Goal: Transaction & Acquisition: Purchase product/service

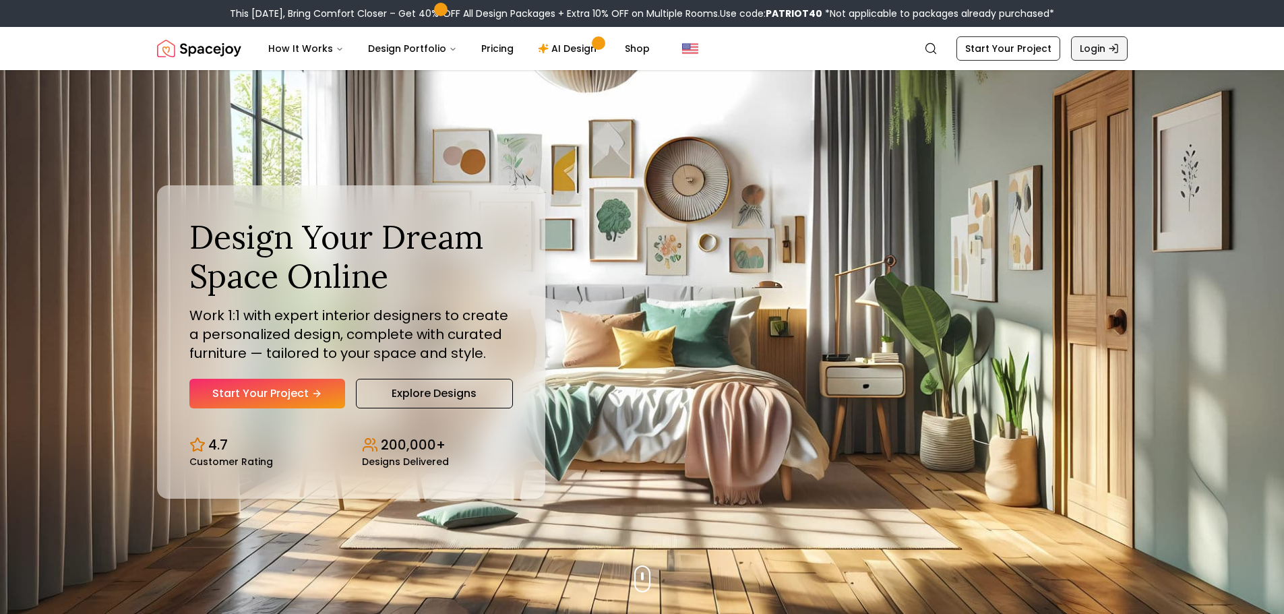
click at [1115, 42] on link "Login" at bounding box center [1099, 48] width 57 height 24
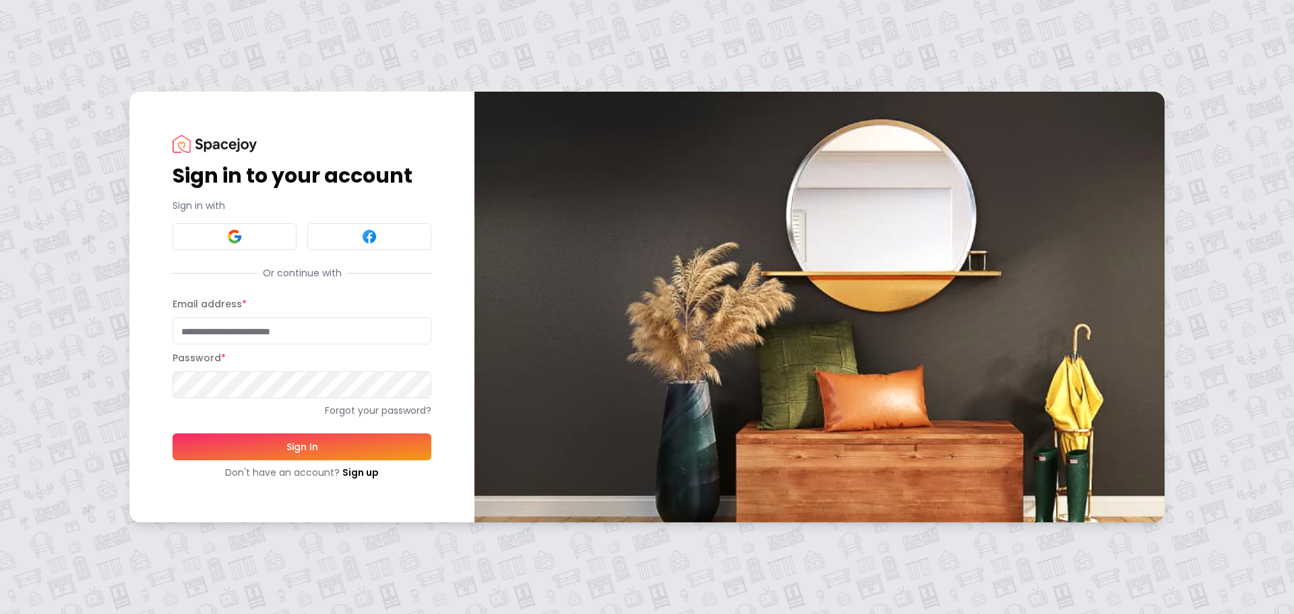
click at [307, 332] on input "Email address *" at bounding box center [302, 330] width 259 height 27
type input "**********"
click at [173, 433] on button "Sign In" at bounding box center [302, 446] width 259 height 27
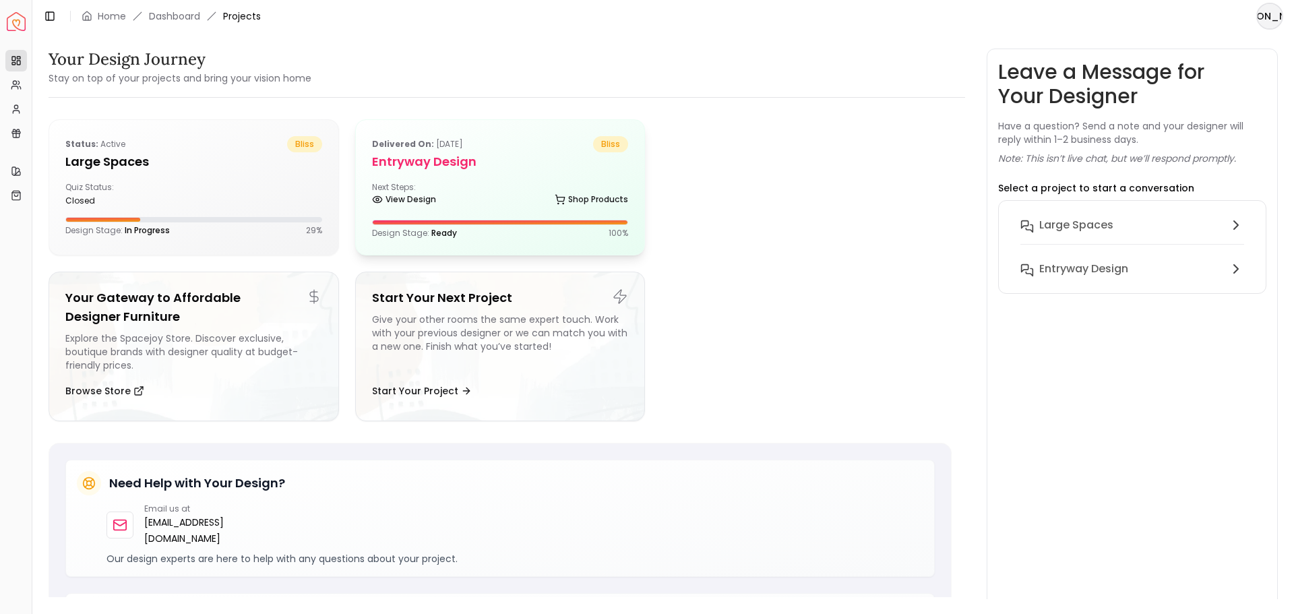
click at [441, 171] on h5 "entryway design" at bounding box center [500, 161] width 257 height 19
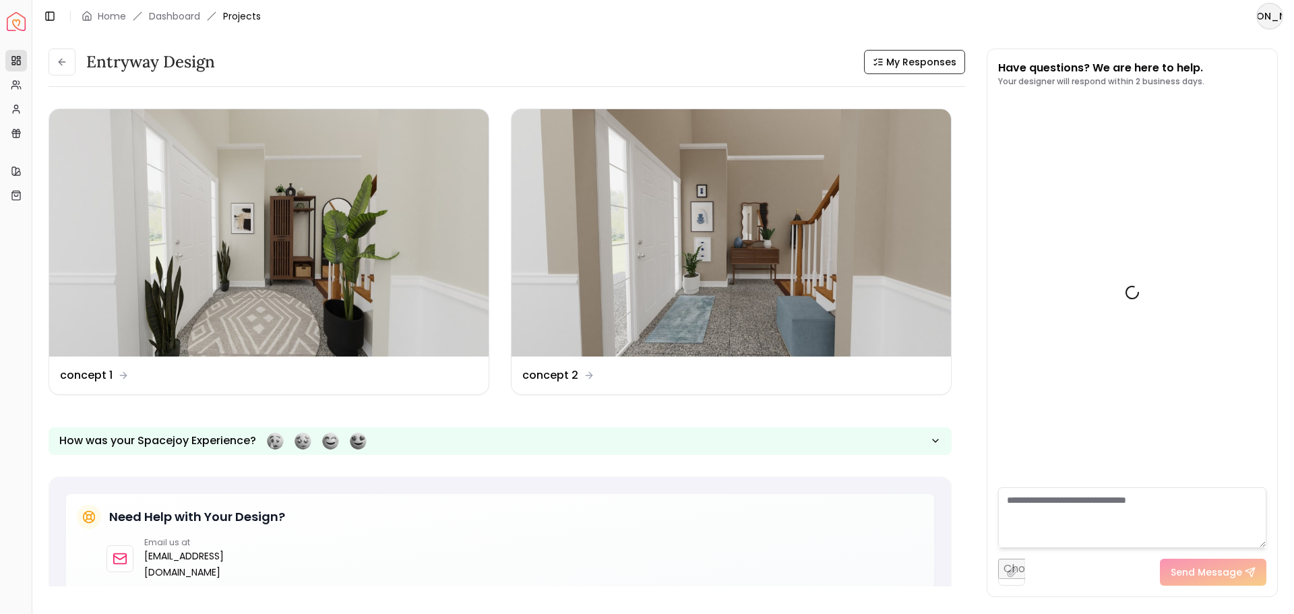
scroll to position [244, 0]
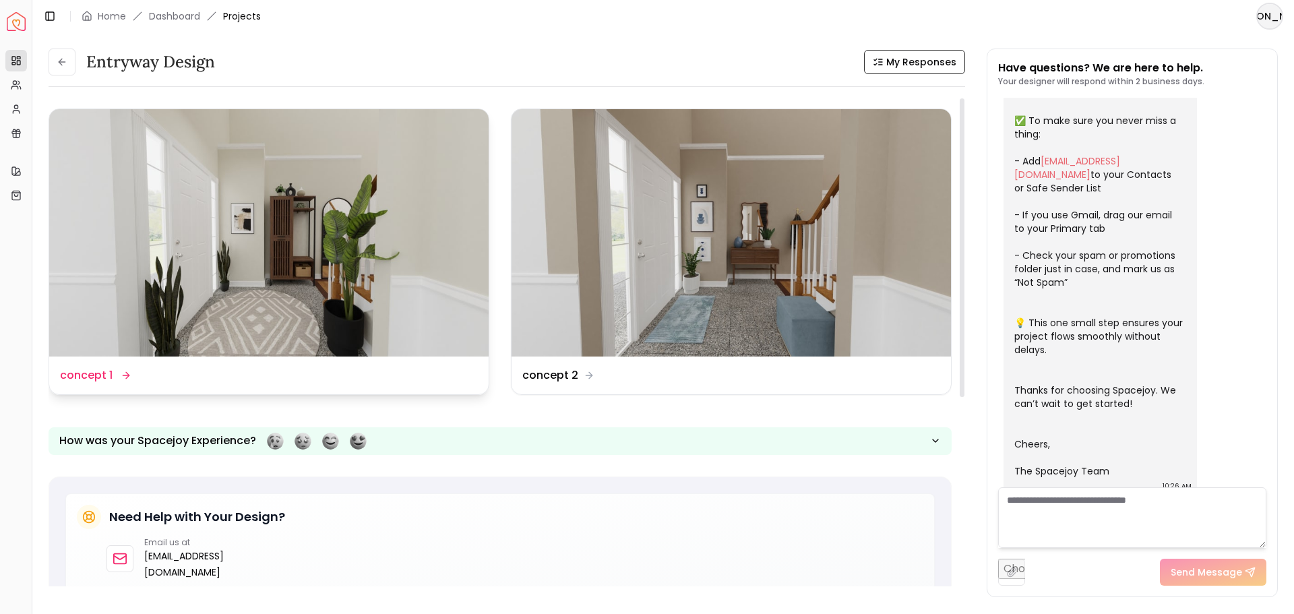
click at [381, 291] on img at bounding box center [268, 232] width 439 height 247
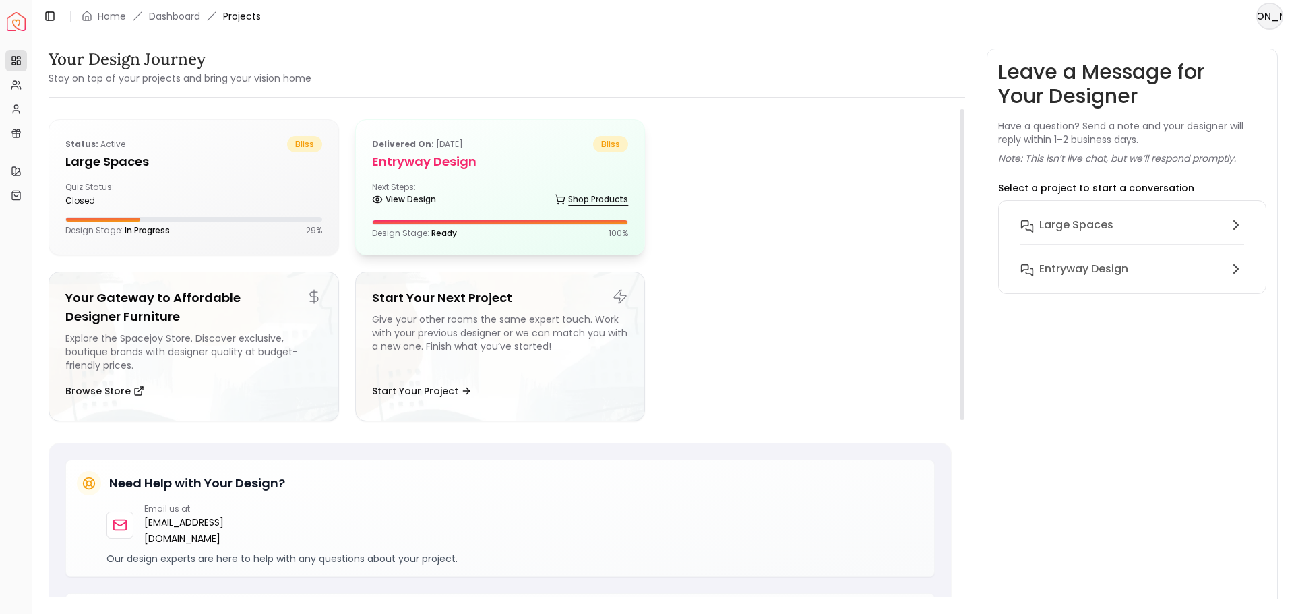
click at [579, 200] on link "Shop Products" at bounding box center [591, 199] width 73 height 19
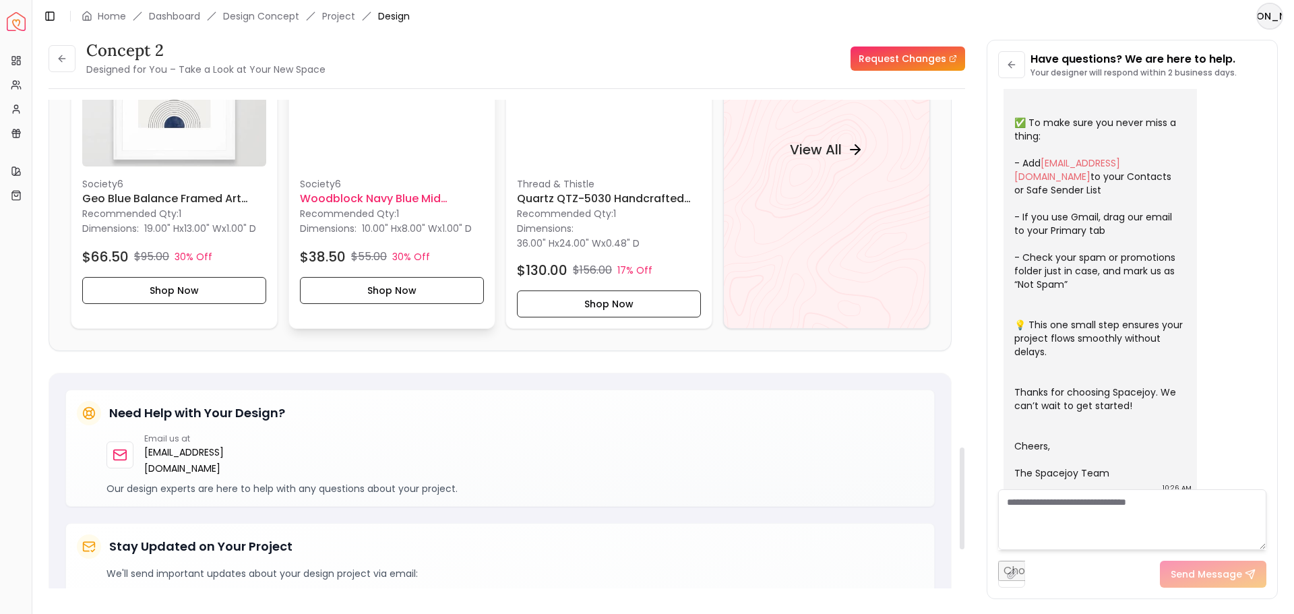
scroll to position [1461, 0]
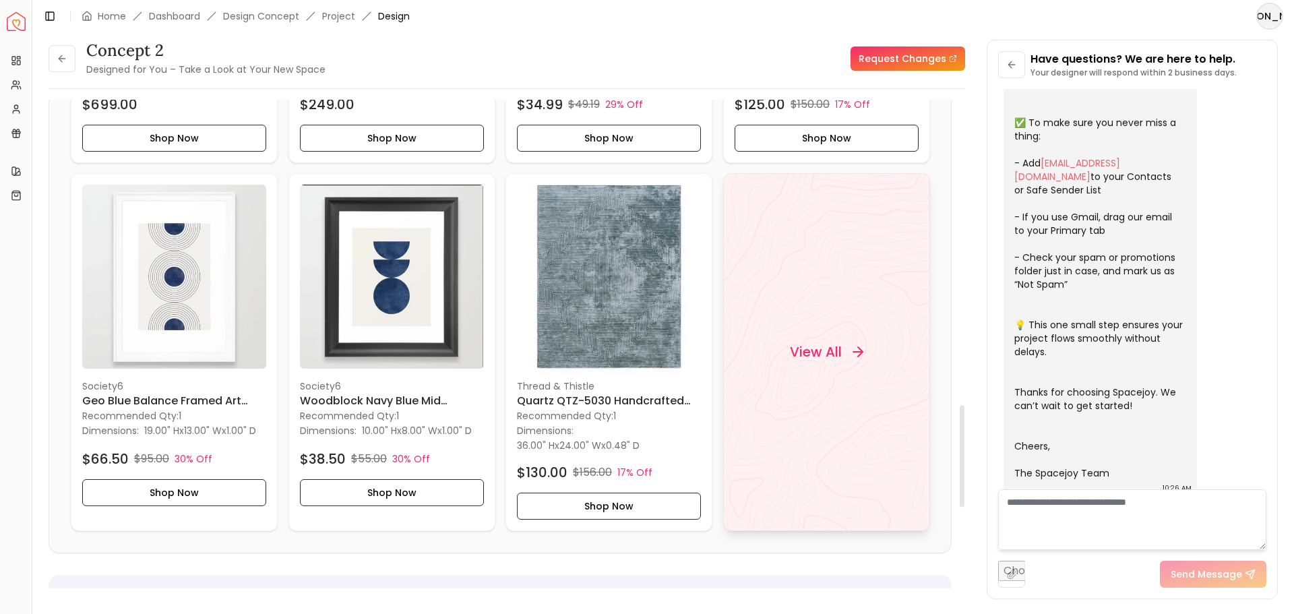
click at [760, 335] on div "View All" at bounding box center [826, 352] width 207 height 358
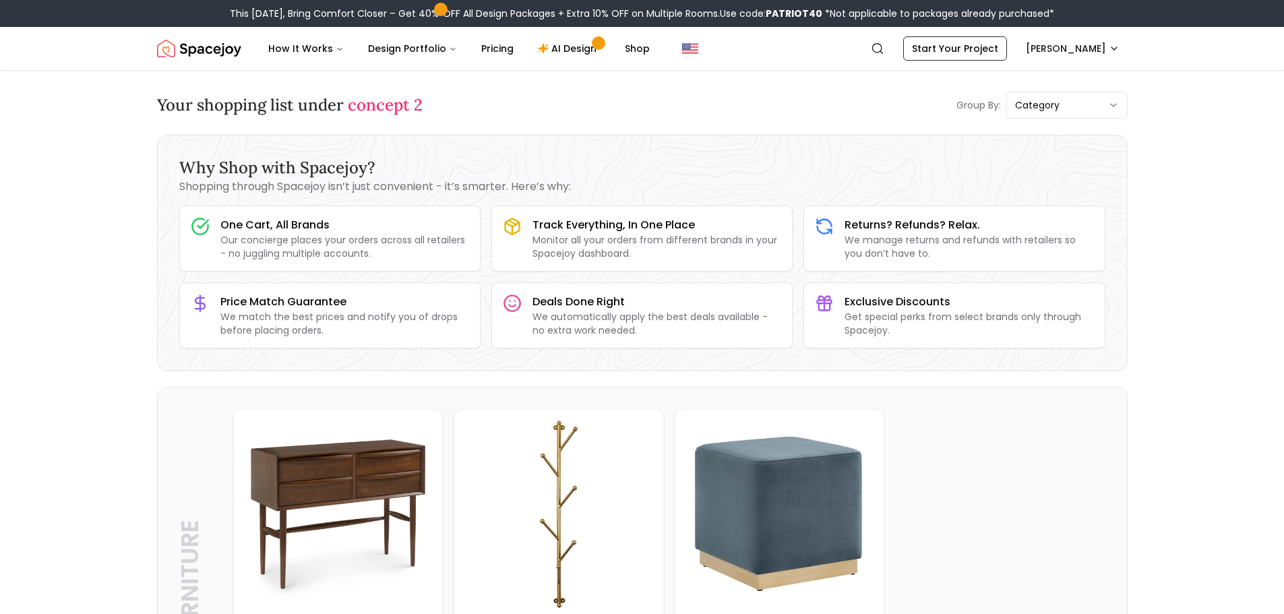
click at [378, 105] on span "concept 2" at bounding box center [385, 104] width 75 height 21
click at [615, 49] on link "Shop" at bounding box center [637, 48] width 47 height 27
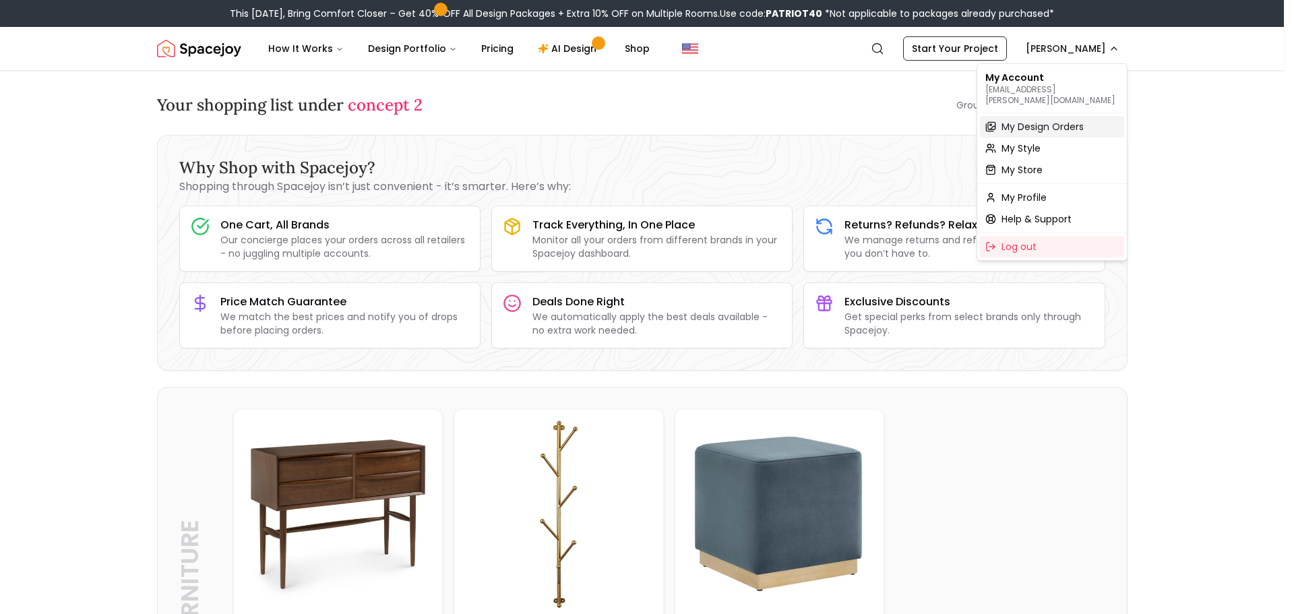
click at [1050, 120] on span "My Design Orders" at bounding box center [1043, 126] width 82 height 13
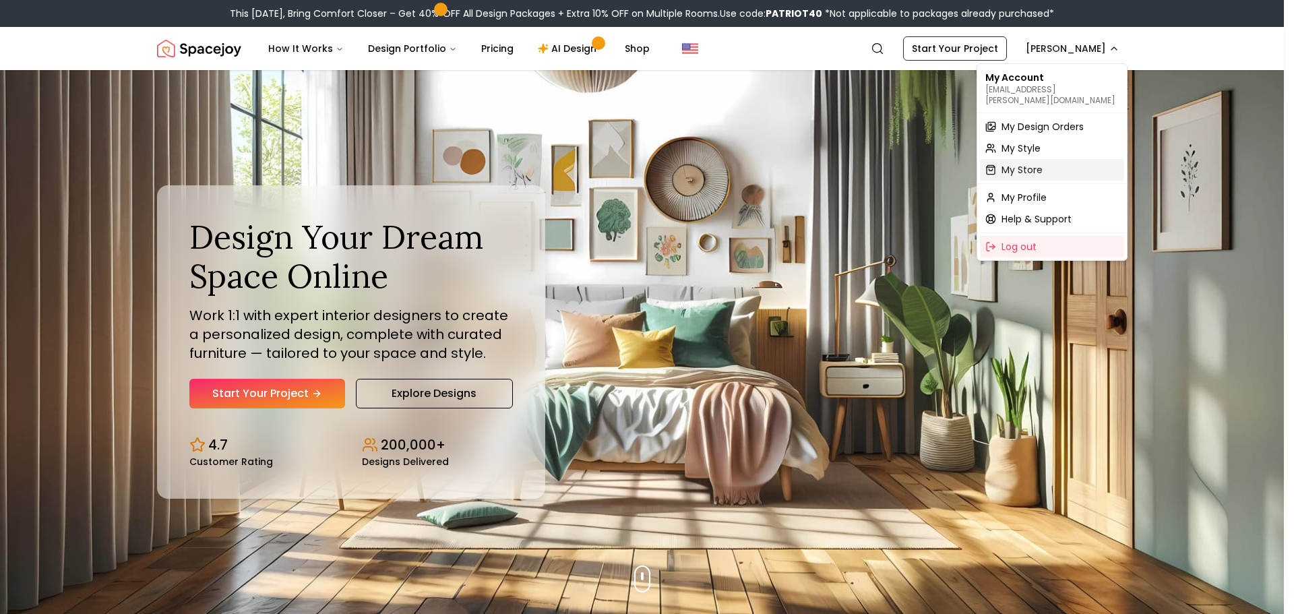
click at [1015, 163] on span "My Store" at bounding box center [1022, 169] width 41 height 13
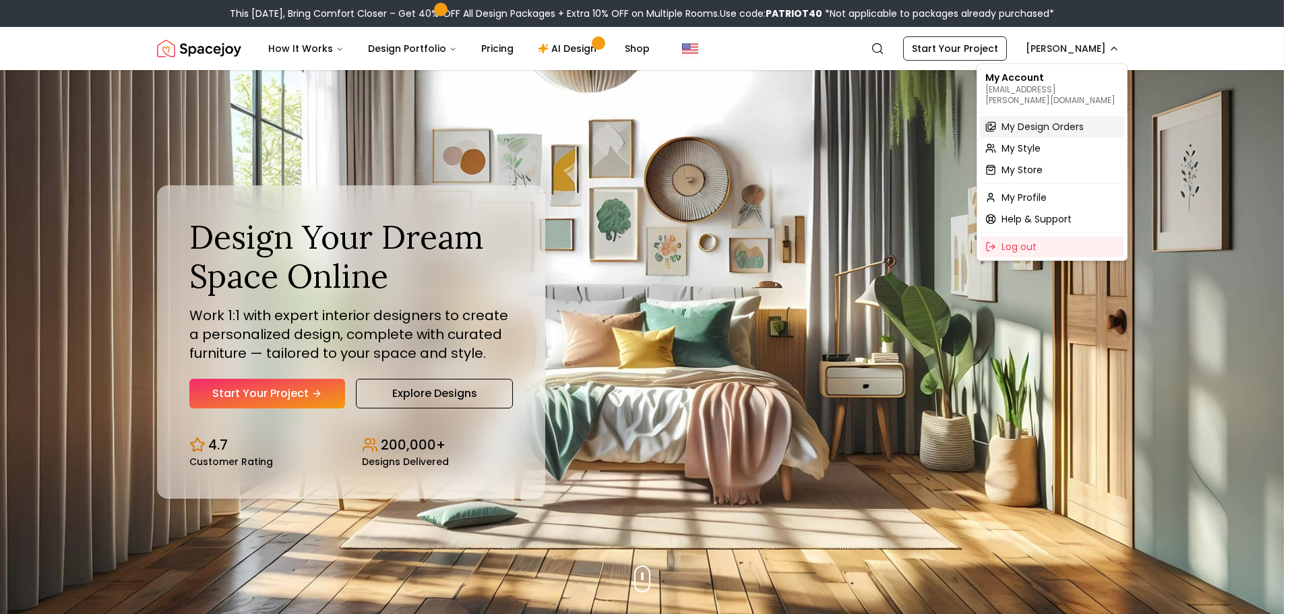
click at [1061, 120] on span "My Design Orders" at bounding box center [1043, 126] width 82 height 13
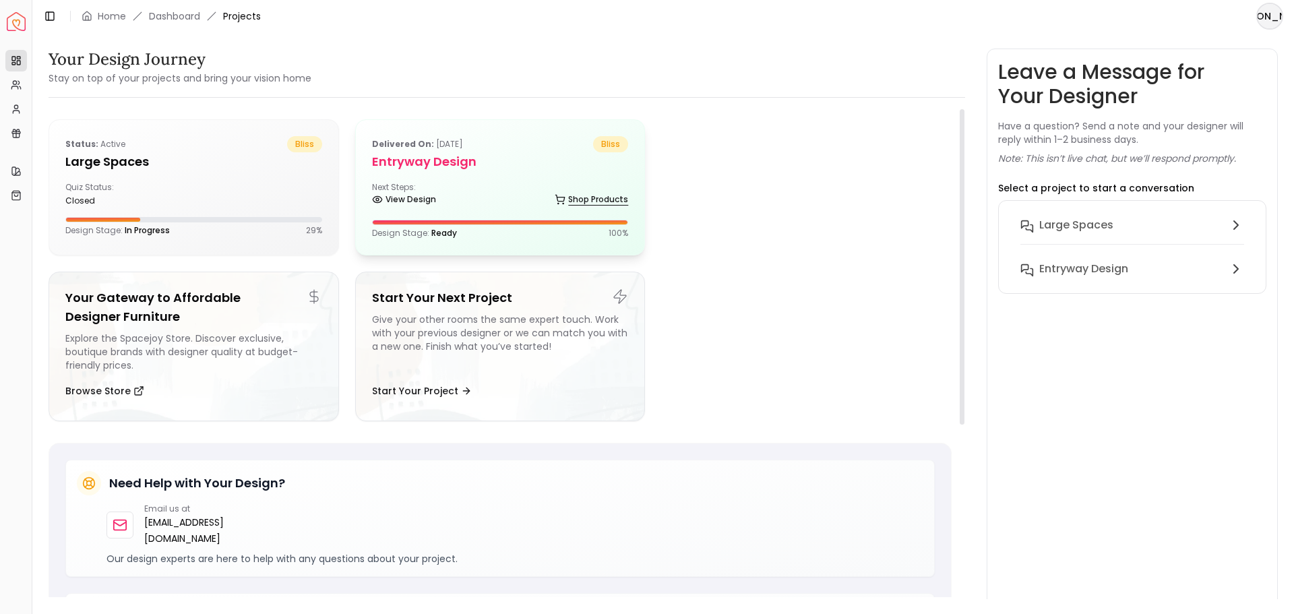
click at [602, 197] on link "Shop Products" at bounding box center [591, 199] width 73 height 19
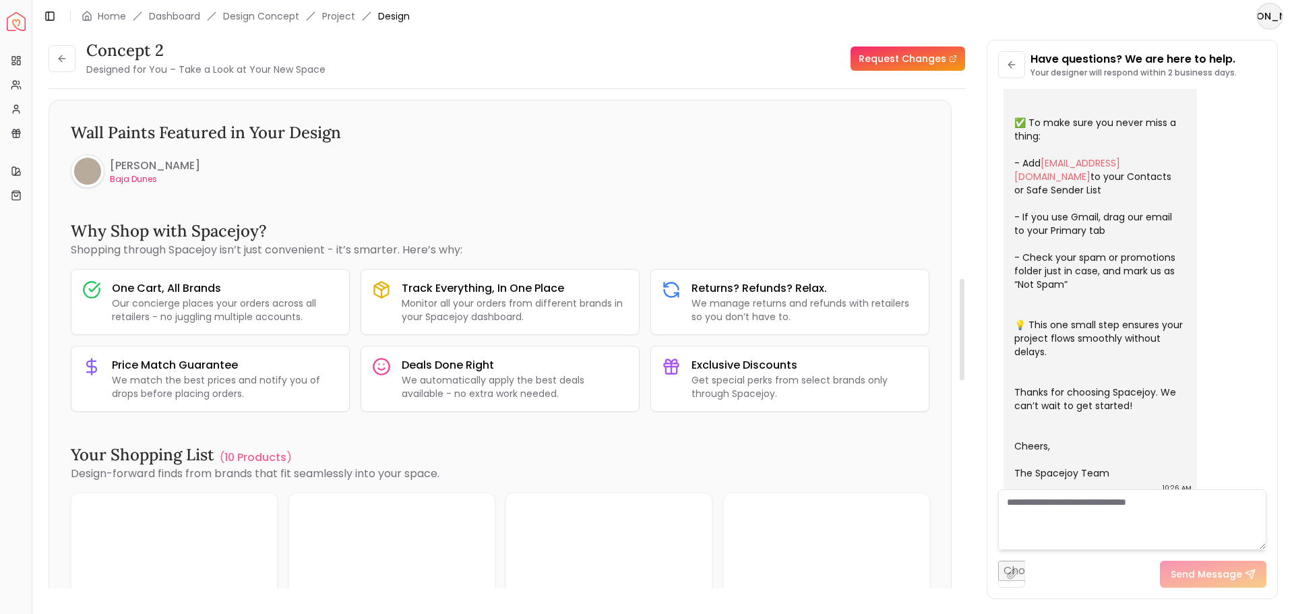
scroll to position [854, 0]
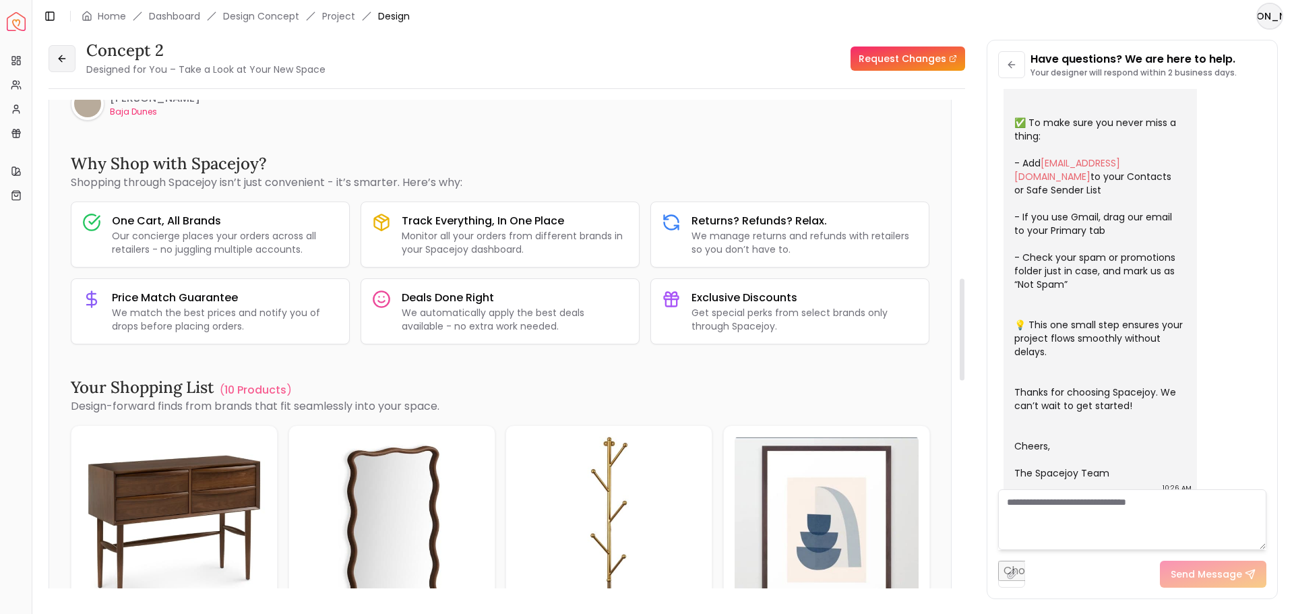
click at [61, 61] on icon at bounding box center [62, 58] width 11 height 11
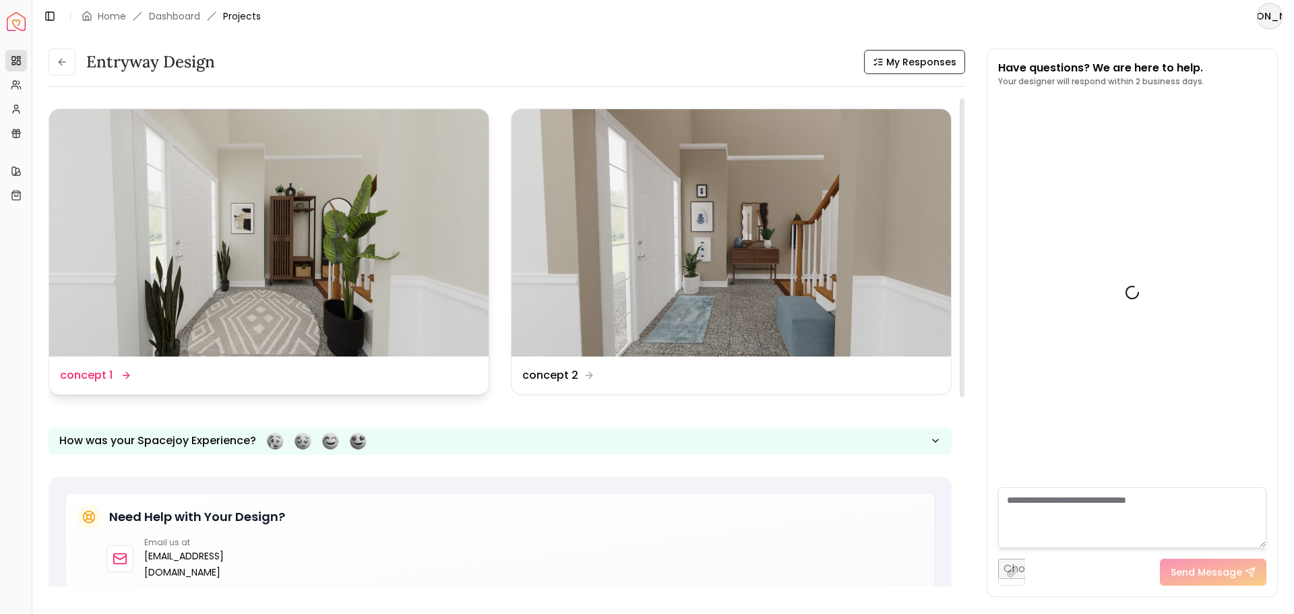
scroll to position [244, 0]
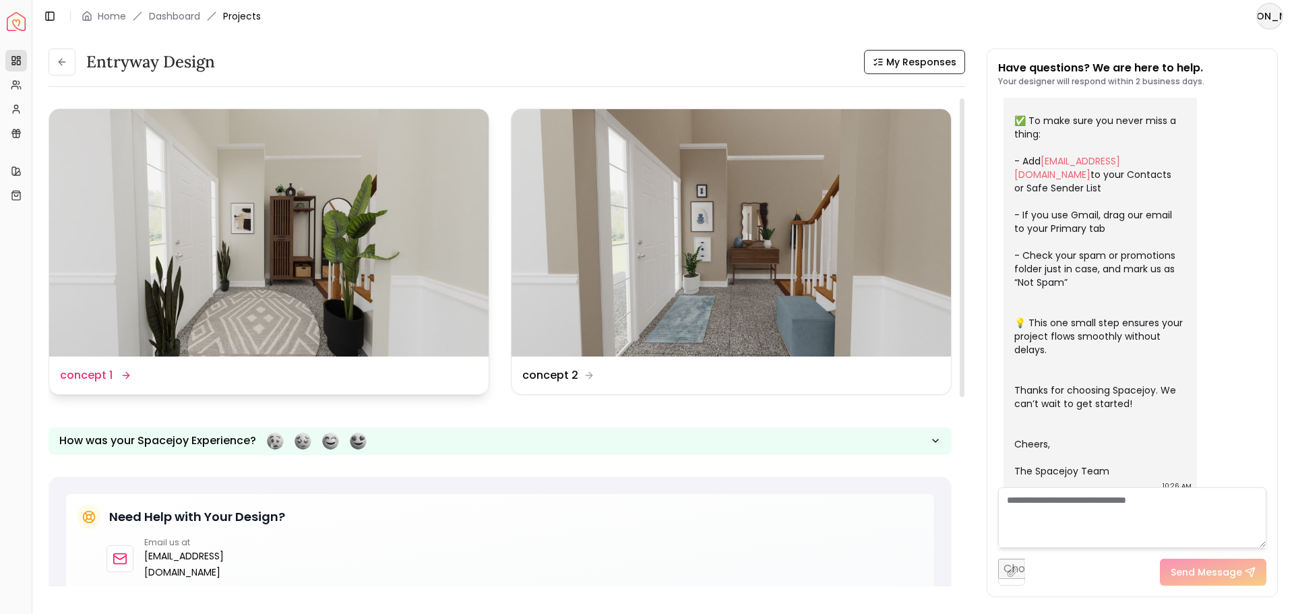
click at [346, 372] on div "Design Name concept 1" at bounding box center [269, 375] width 418 height 16
